Goal: Task Accomplishment & Management: Use online tool/utility

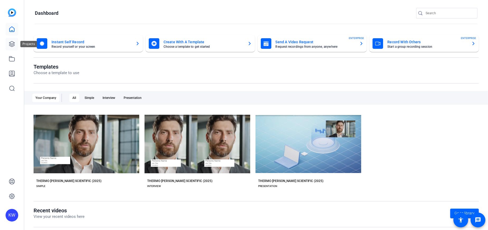
click at [13, 47] on link at bounding box center [12, 44] width 13 height 13
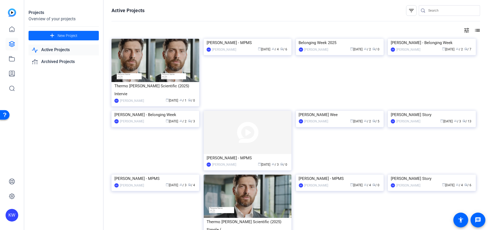
click at [51, 38] on mat-icon "add" at bounding box center [52, 35] width 7 height 7
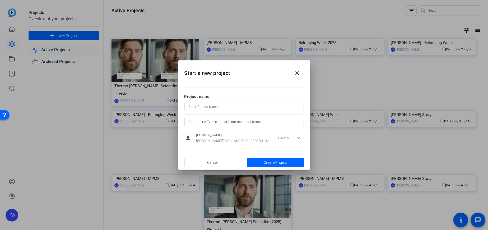
click at [216, 103] on div at bounding box center [244, 107] width 111 height 8
click at [214, 103] on div at bounding box center [244, 107] width 111 height 8
type input "[PERSON_NAME] MPMS Interview"
click at [215, 123] on input "text" at bounding box center [244, 122] width 111 height 6
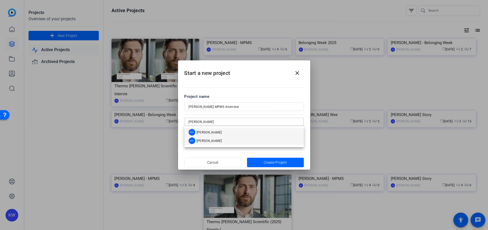
type input "[PERSON_NAME]"
click at [215, 141] on span "[PERSON_NAME]" at bounding box center [208, 141] width 25 height 4
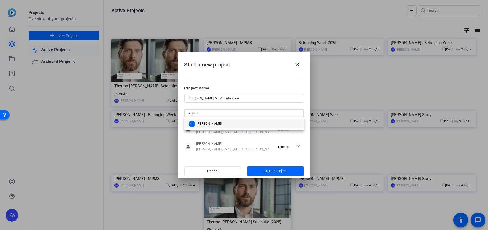
type input "andrii"
click at [215, 125] on span "[PERSON_NAME]" at bounding box center [208, 124] width 25 height 4
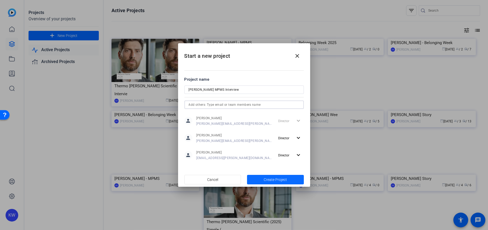
click at [278, 177] on span "button" at bounding box center [275, 179] width 57 height 13
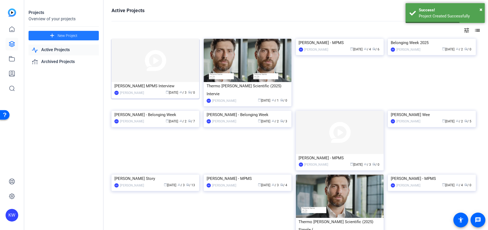
click at [140, 74] on img at bounding box center [155, 60] width 88 height 43
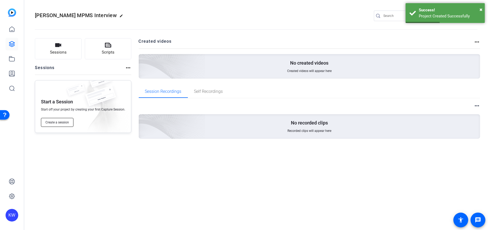
click at [58, 121] on span "Create a session" at bounding box center [57, 122] width 24 height 4
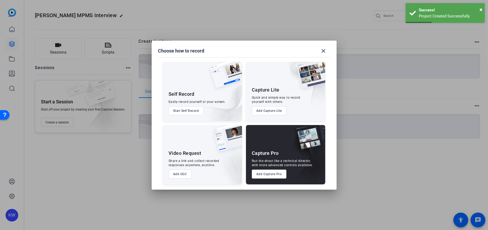
click at [297, 161] on div "Run the shoot like a technical director, with more advanced controls available." at bounding box center [282, 163] width 61 height 8
click at [266, 179] on div "Capture Pro Run the shoot like a technical director, with more advanced control…" at bounding box center [285, 154] width 79 height 59
click at [265, 175] on button "Add Capture Pro" at bounding box center [269, 174] width 35 height 9
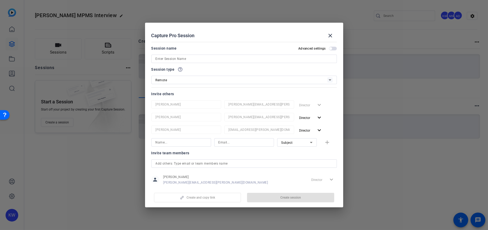
click at [183, 60] on input at bounding box center [244, 59] width 177 height 6
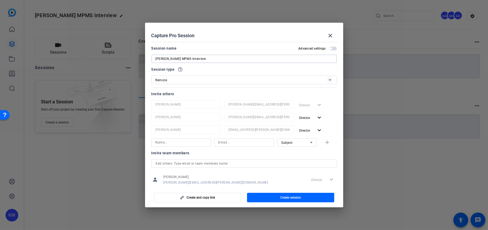
type input "[PERSON_NAME] MPMS Interview"
click at [193, 144] on input at bounding box center [181, 142] width 51 height 6
type input "b"
type input "[PERSON_NAME]"
click at [249, 143] on input at bounding box center [243, 142] width 51 height 6
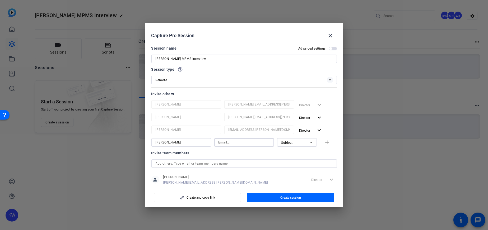
paste input "[PERSON_NAME][EMAIL_ADDRESS][PERSON_NAME][DOMAIN_NAME]"
type input "[PERSON_NAME][EMAIL_ADDRESS][PERSON_NAME][DOMAIN_NAME]"
click at [325, 143] on mat-icon "add" at bounding box center [327, 142] width 7 height 7
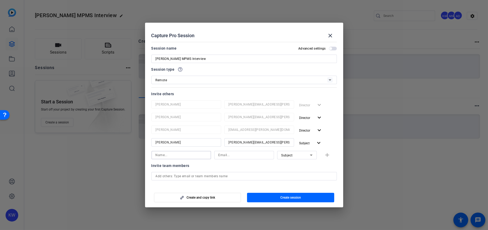
click at [179, 156] on input at bounding box center [181, 155] width 51 height 6
type input "[PERSON_NAME]"
type input "[PERSON_NAME][EMAIL_ADDRESS][PERSON_NAME][DOMAIN_NAME]"
click at [324, 154] on mat-icon "add" at bounding box center [327, 155] width 7 height 7
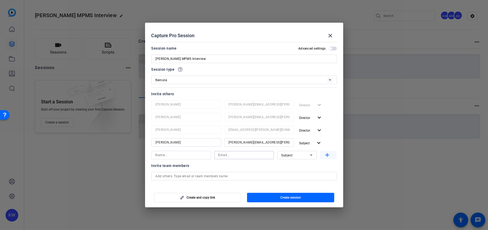
scroll to position [0, 0]
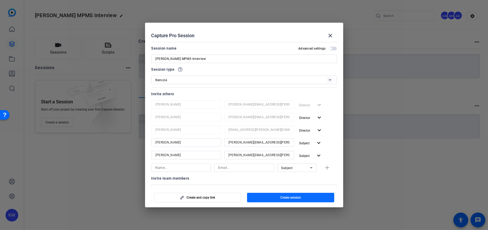
click at [300, 197] on span "Create session" at bounding box center [290, 198] width 21 height 4
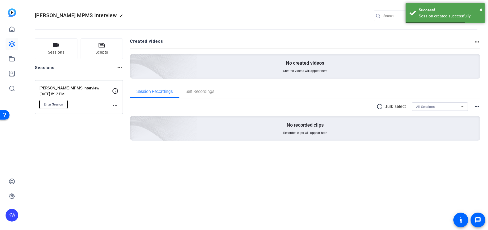
click at [54, 102] on span "Enter Session" at bounding box center [53, 104] width 19 height 4
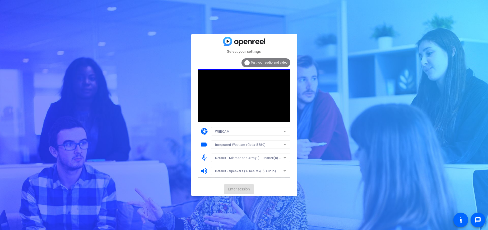
click at [233, 191] on mat-card-actions "Enter session" at bounding box center [244, 189] width 106 height 14
click at [241, 192] on span "Enter session" at bounding box center [239, 190] width 22 height 6
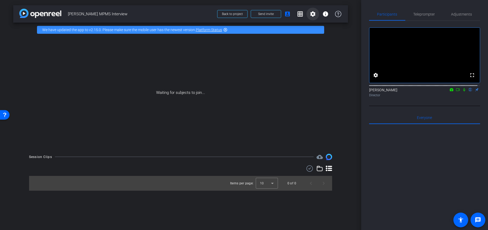
click at [314, 13] on mat-icon "settings" at bounding box center [312, 14] width 6 height 6
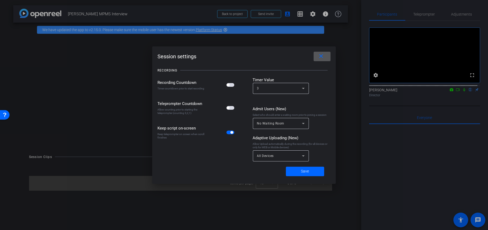
click at [318, 58] on mat-icon "close" at bounding box center [321, 56] width 7 height 7
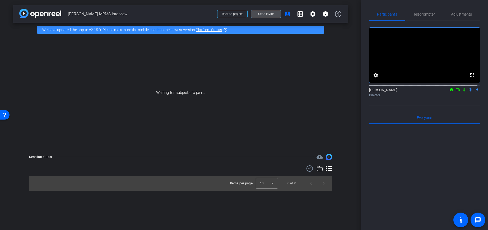
click at [269, 12] on span "Send invite" at bounding box center [266, 14] width 16 height 4
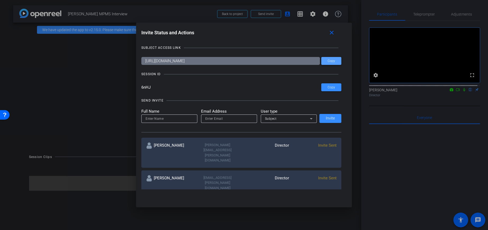
click at [332, 59] on span "Copy" at bounding box center [330, 61] width 7 height 4
click at [332, 61] on span "Copy" at bounding box center [330, 61] width 7 height 4
click at [329, 86] on span "Copy" at bounding box center [330, 88] width 7 height 4
